Goal: Use online tool/utility: Utilize a website feature to perform a specific function

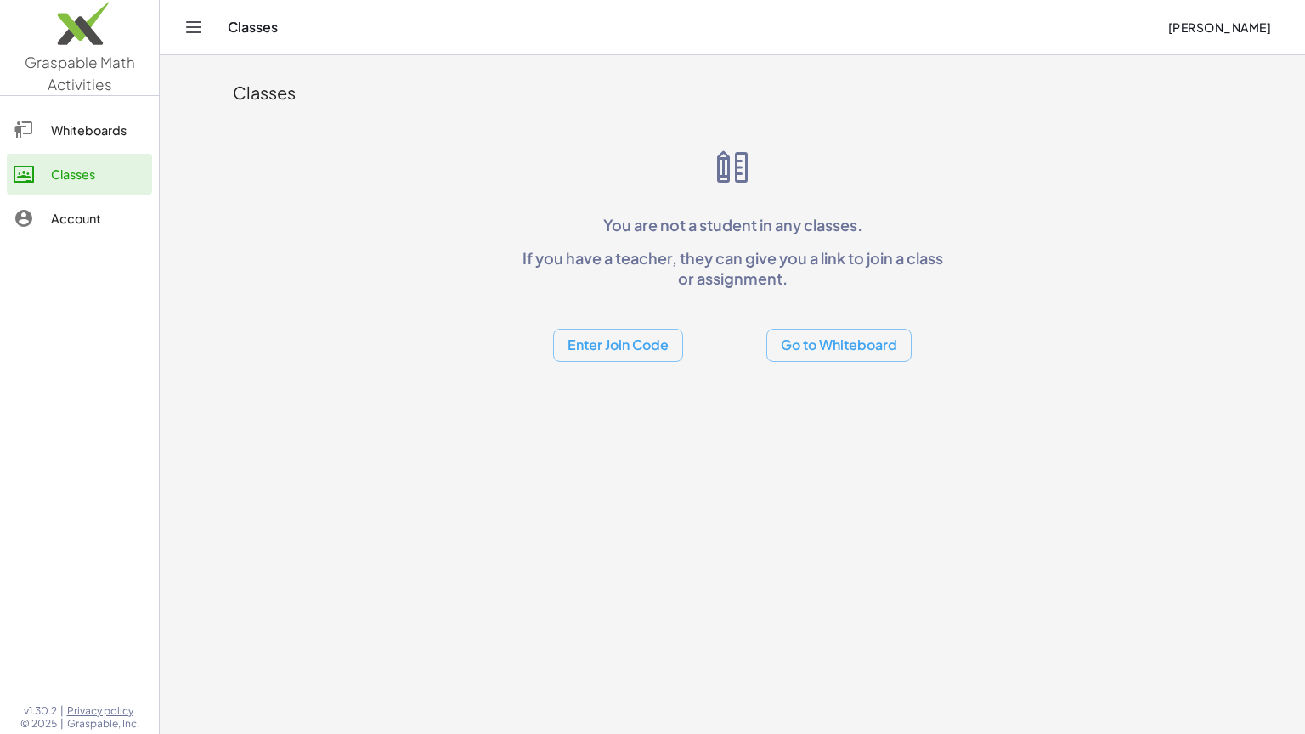
click at [72, 142] on link "Whiteboards" at bounding box center [79, 130] width 145 height 41
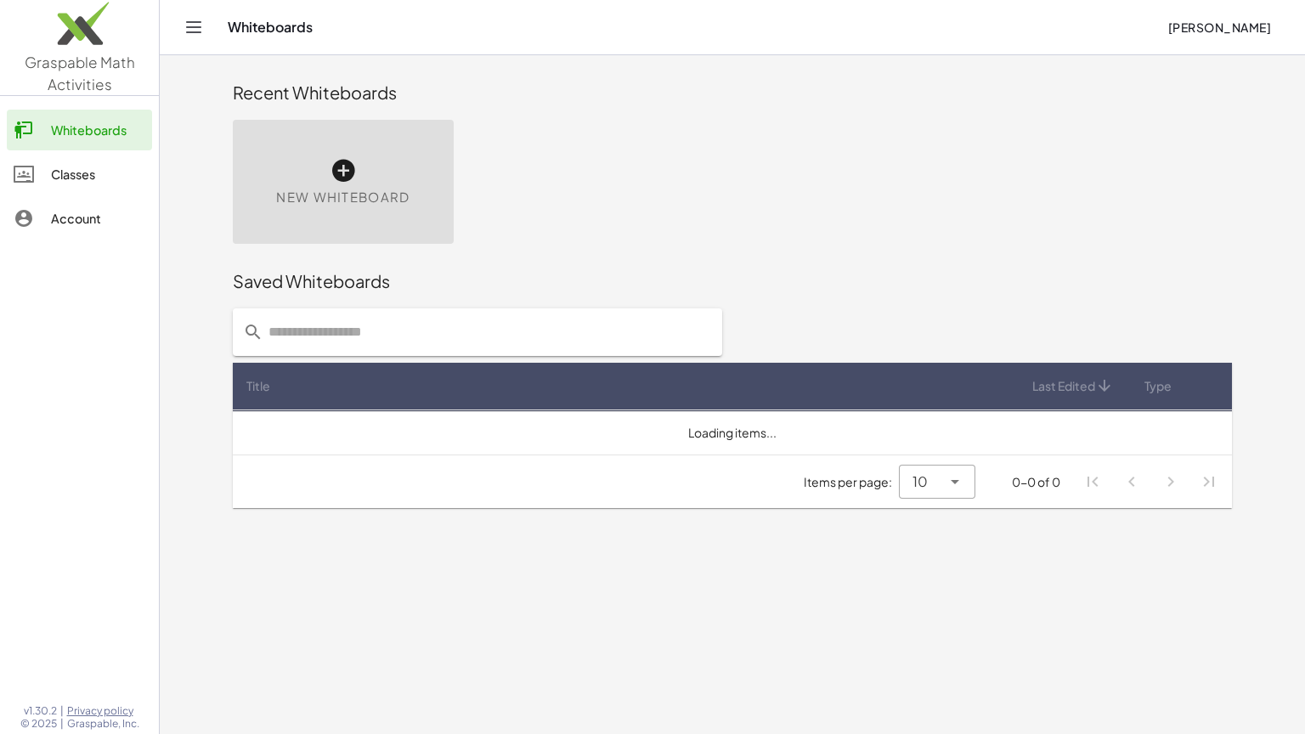
click at [370, 178] on div "New Whiteboard" at bounding box center [343, 182] width 221 height 124
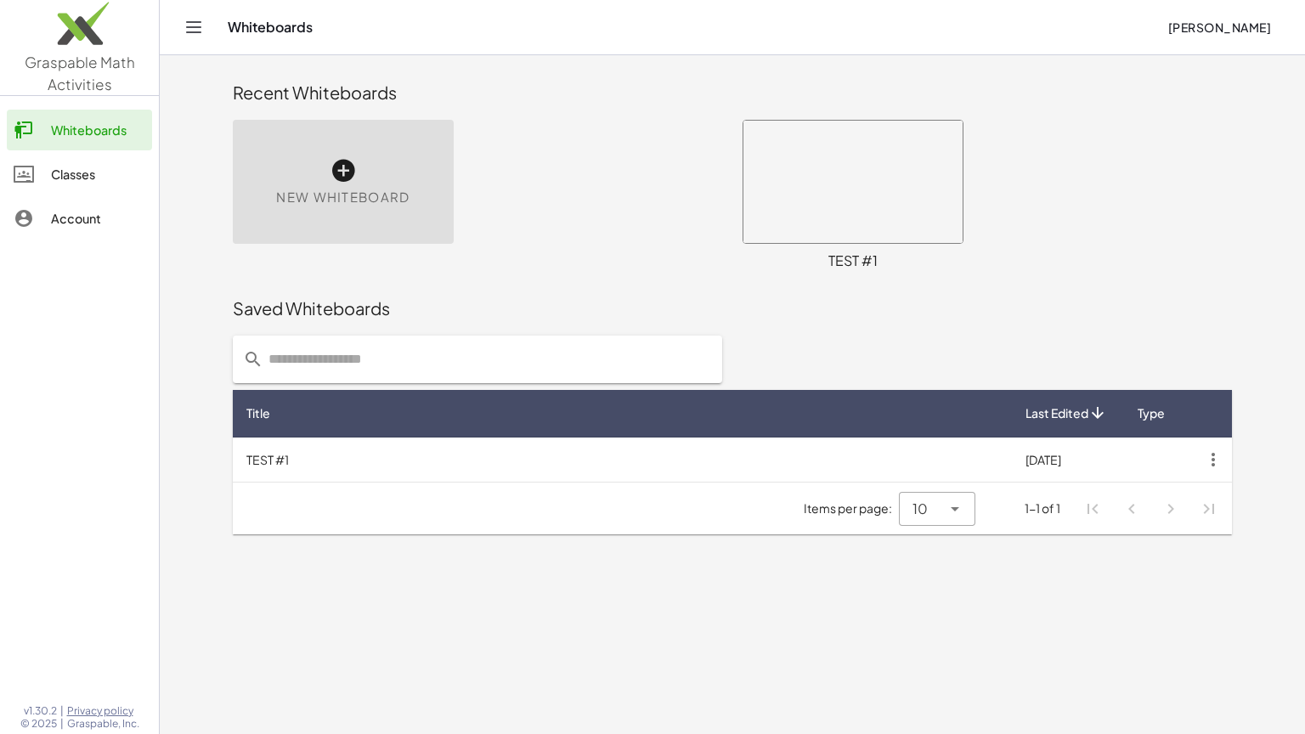
click at [0, 0] on span at bounding box center [0, 0] width 0 height 0
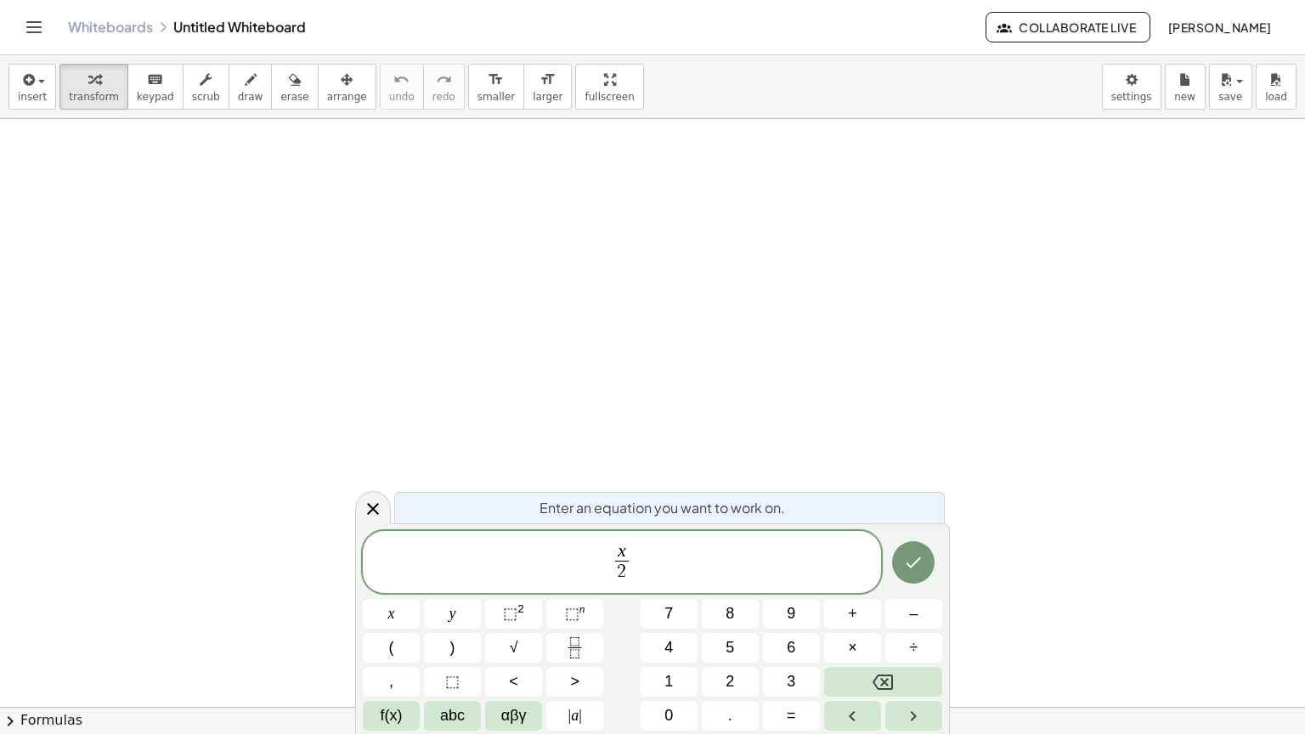
click at [676, 559] on span "x 2 ​ ​" at bounding box center [622, 563] width 518 height 45
click at [861, 608] on button "+" at bounding box center [852, 614] width 57 height 30
click at [841, 630] on button "×" at bounding box center [852, 648] width 57 height 30
click at [784, 561] on span "x 2 ​ + 1 0 = 1 3 · x 2 ​ ​" at bounding box center [622, 563] width 518 height 45
click at [420, 599] on div at bounding box center [391, 614] width 57 height 30
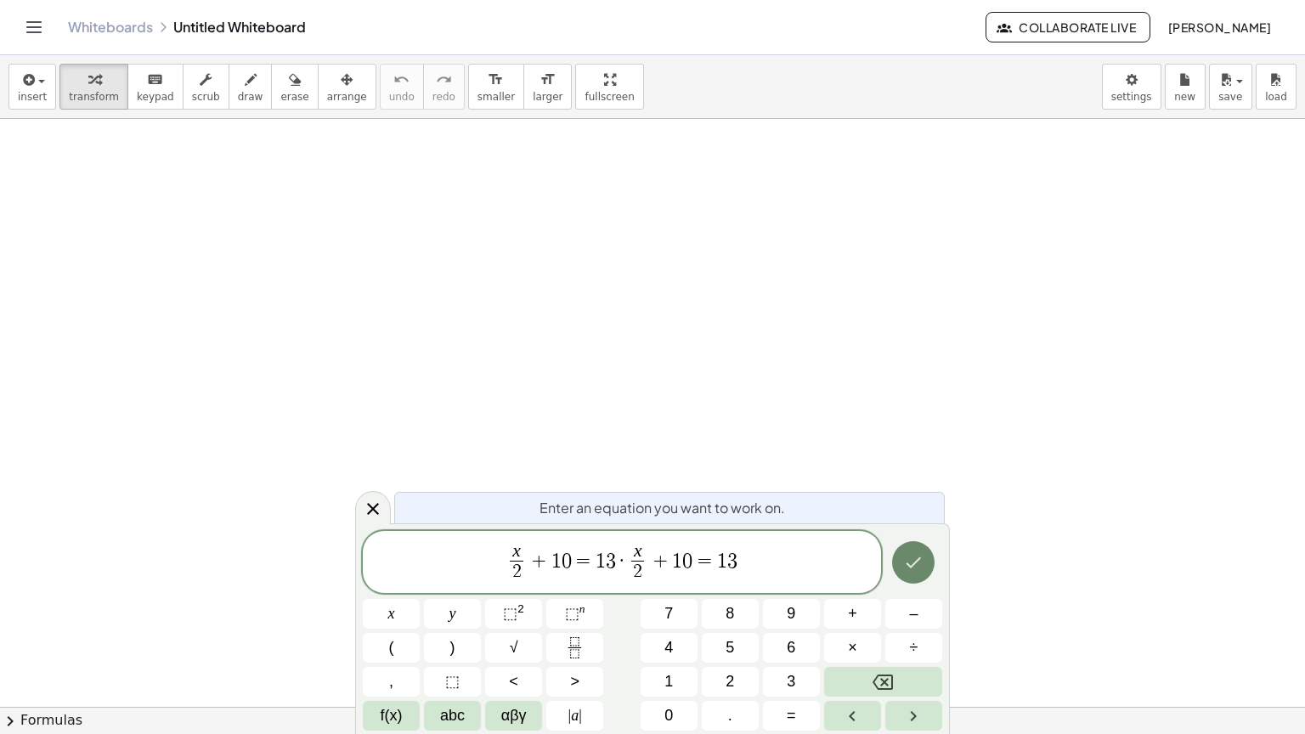
click at [927, 573] on button "Done" at bounding box center [913, 562] width 42 height 42
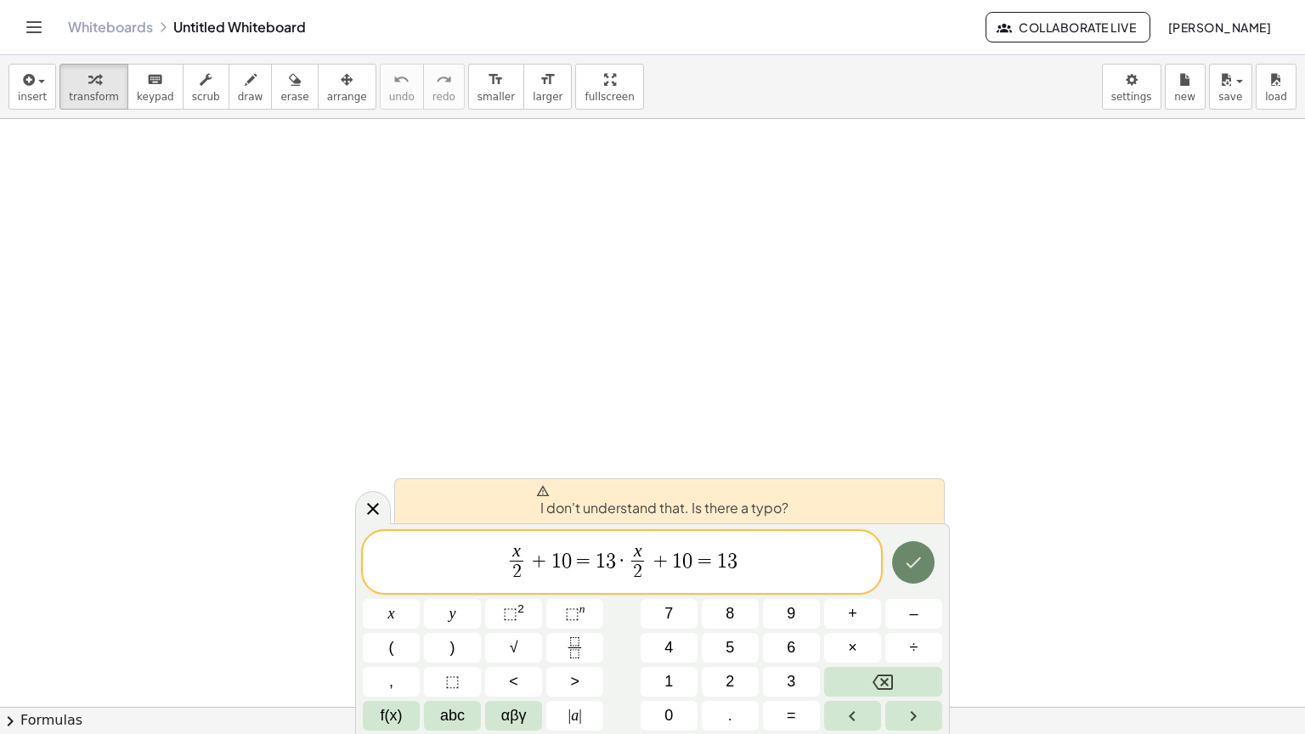
click at [917, 578] on button "Done" at bounding box center [913, 562] width 42 height 42
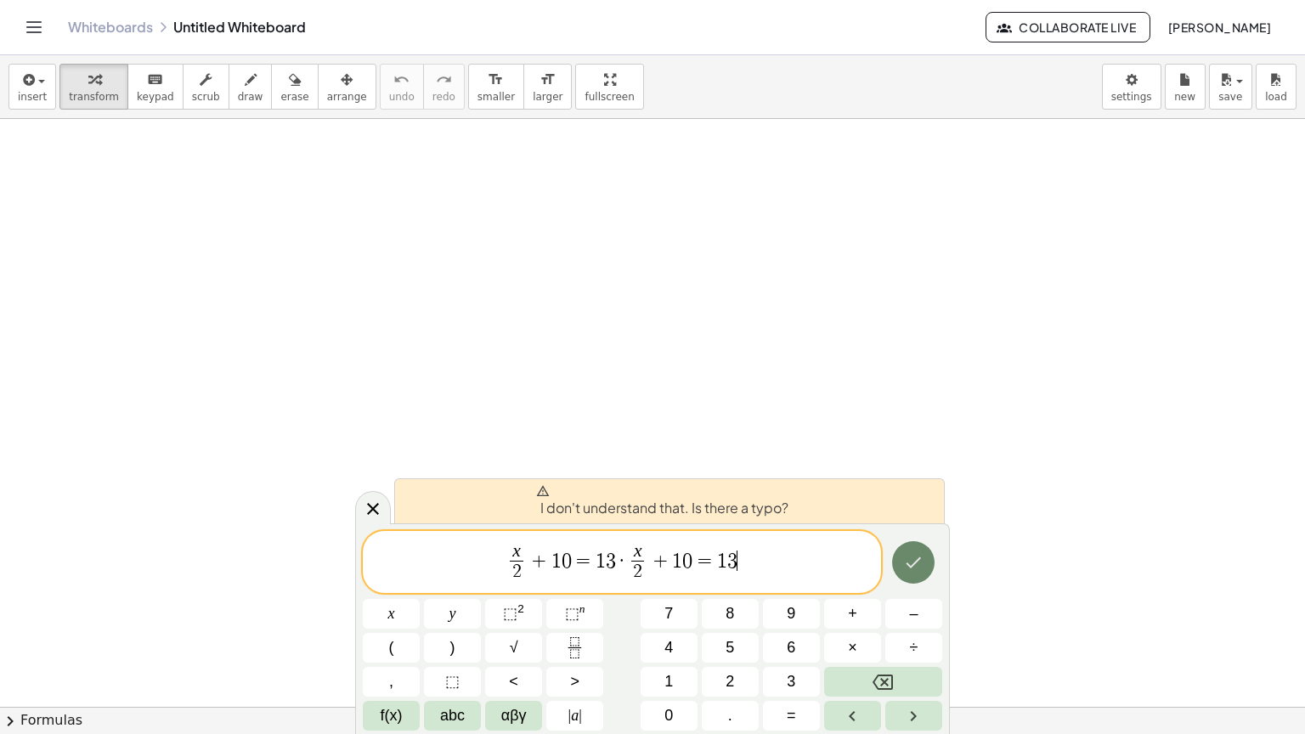
click at [917, 578] on button "Done" at bounding box center [913, 562] width 42 height 42
click at [776, 555] on span "x 2 ​ + 1 0 = 1 3 · x 2 ​ + 1 0 = 1 3 ​" at bounding box center [622, 563] width 518 height 45
click at [923, 554] on icon "Done" at bounding box center [913, 562] width 20 height 20
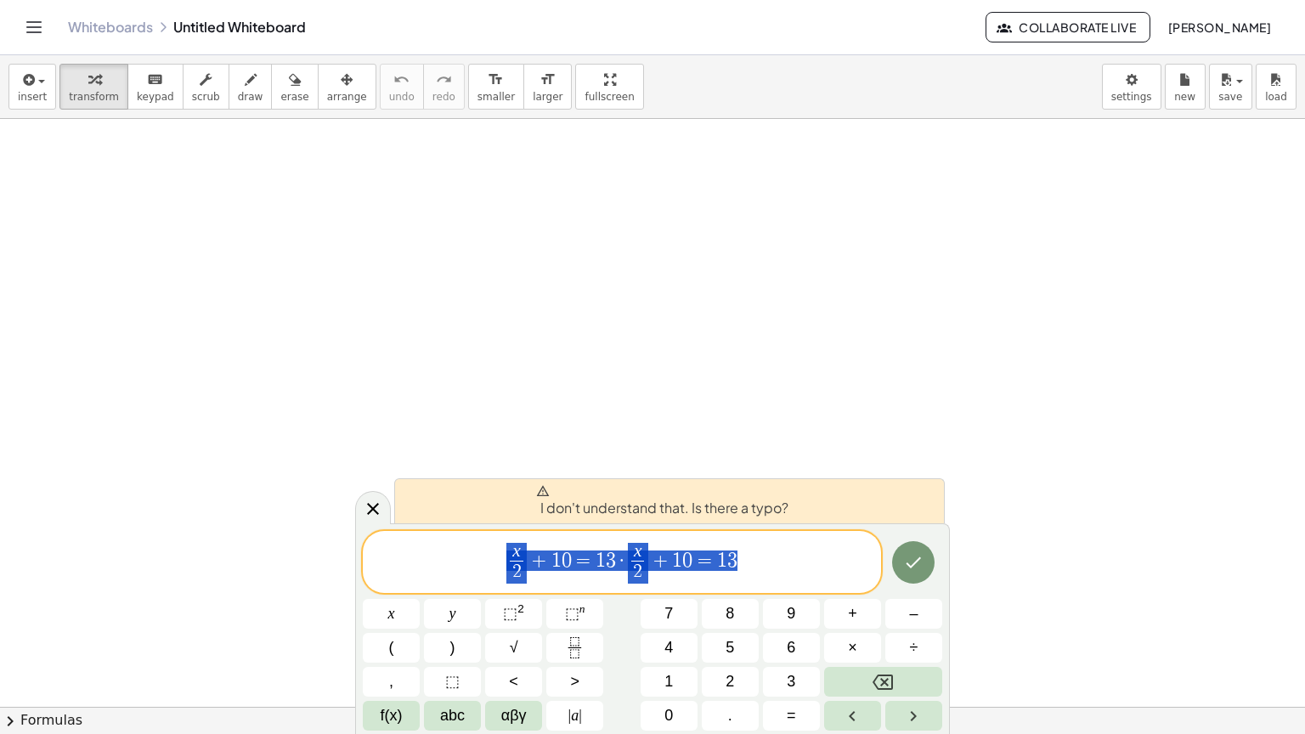
drag, startPoint x: 783, startPoint y: 561, endPoint x: 454, endPoint y: 539, distance: 330.3
click at [454, 539] on div "**********" at bounding box center [622, 562] width 518 height 63
drag, startPoint x: 513, startPoint y: 557, endPoint x: 803, endPoint y: 585, distance: 291.0
click at [803, 585] on div "**********" at bounding box center [622, 562] width 518 height 63
